Goal: Entertainment & Leisure: Consume media (video, audio)

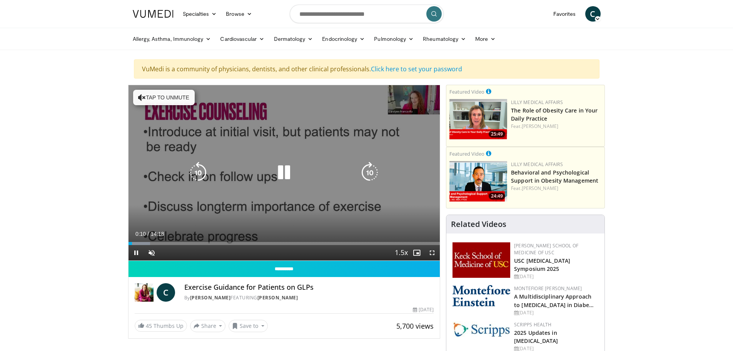
click at [286, 174] on icon "Video Player" at bounding box center [284, 173] width 22 height 22
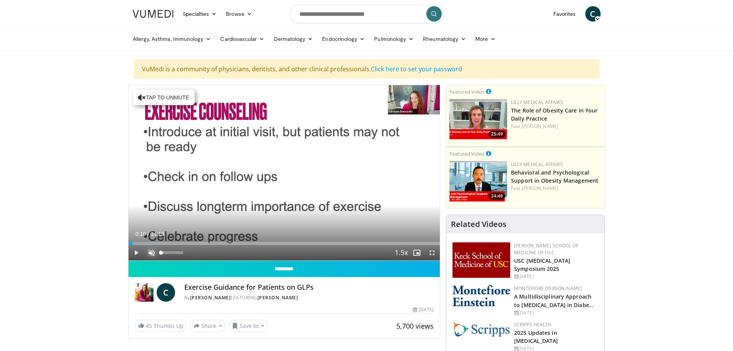
click at [149, 249] on span "Video Player" at bounding box center [151, 252] width 15 height 15
click at [137, 253] on span "Video Player" at bounding box center [136, 252] width 15 height 15
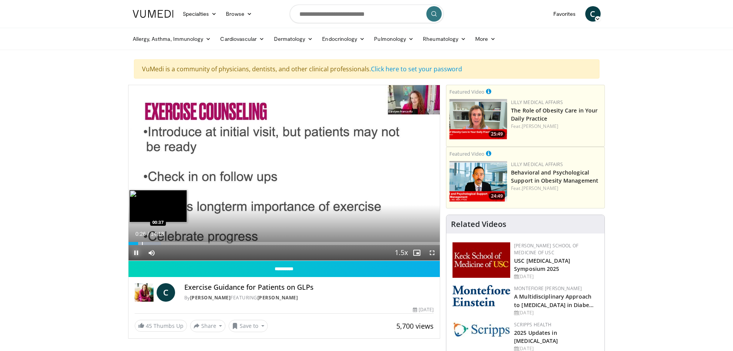
click at [142, 244] on div "Progress Bar" at bounding box center [142, 243] width 1 height 3
click at [153, 245] on span "Video Player" at bounding box center [151, 252] width 15 height 15
click at [157, 245] on span "Video Player" at bounding box center [151, 252] width 15 height 15
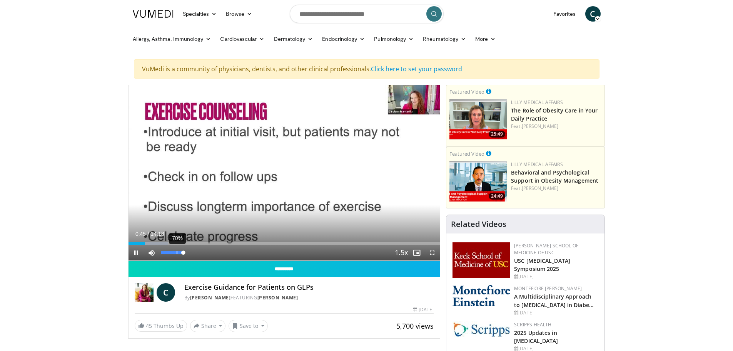
click at [176, 245] on div "70%" at bounding box center [172, 252] width 27 height 15
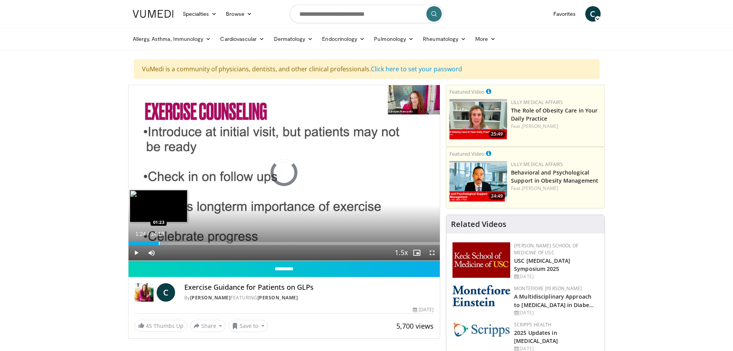
click at [159, 244] on div "Progress Bar" at bounding box center [159, 243] width 1 height 3
